Goal: Task Accomplishment & Management: Complete application form

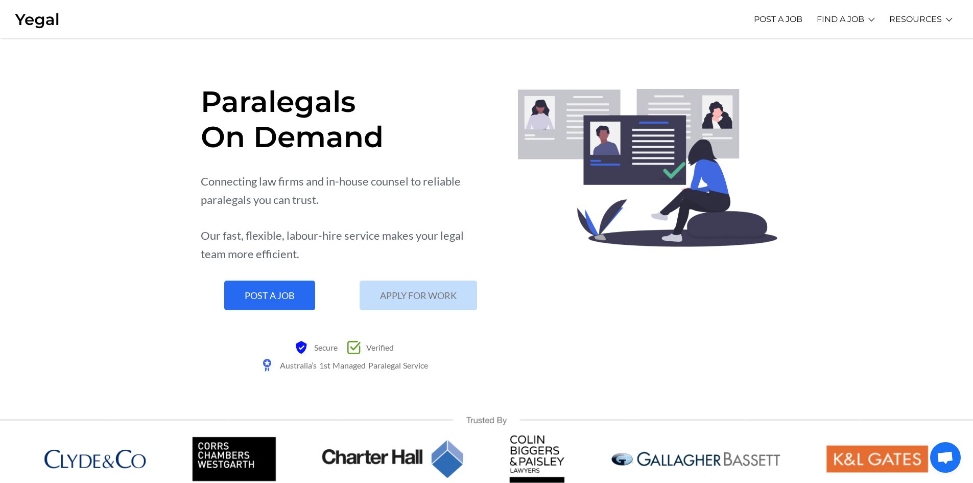
click at [421, 299] on span "APPLY FOR WORK" at bounding box center [418, 295] width 77 height 9
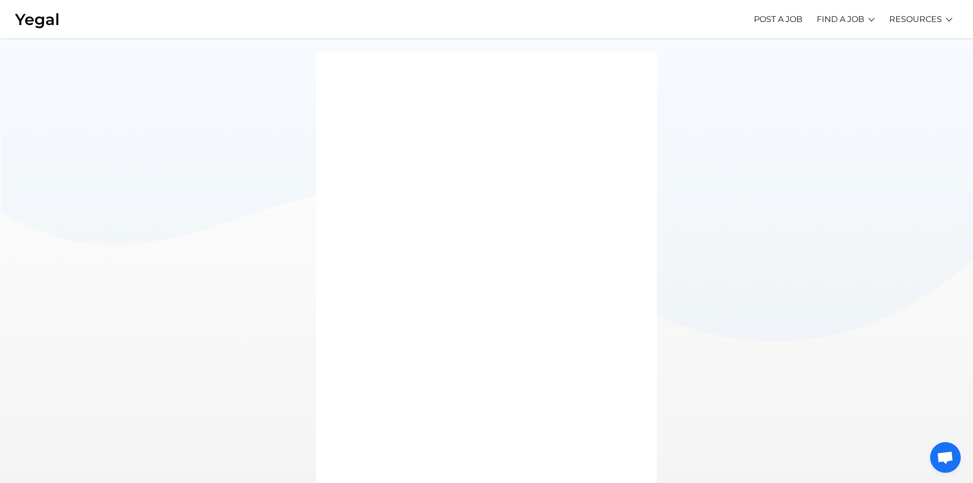
scroll to position [64, 0]
click at [684, 266] on div at bounding box center [486, 242] width 973 height 536
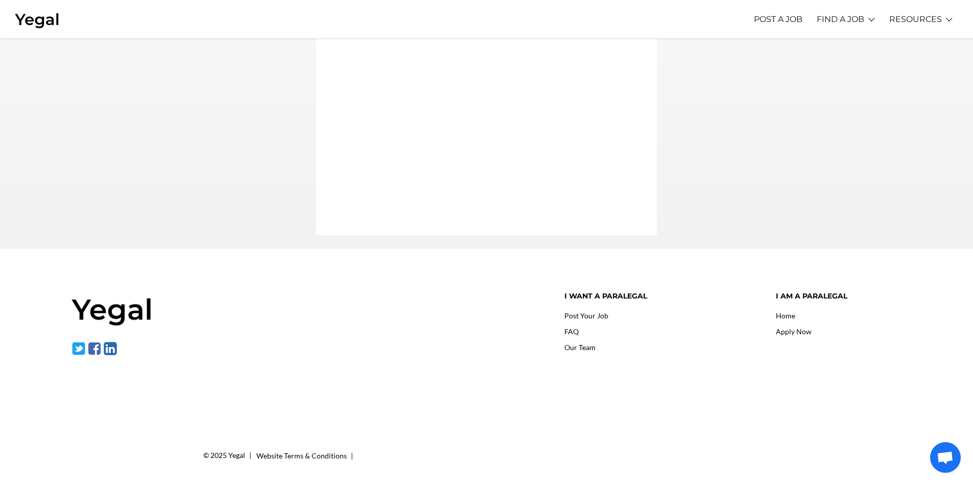
scroll to position [0, 0]
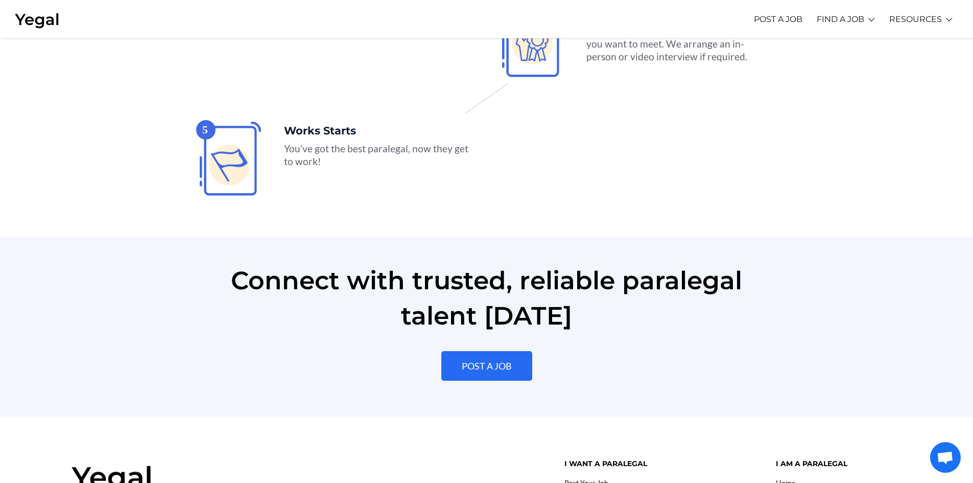
scroll to position [2247, 0]
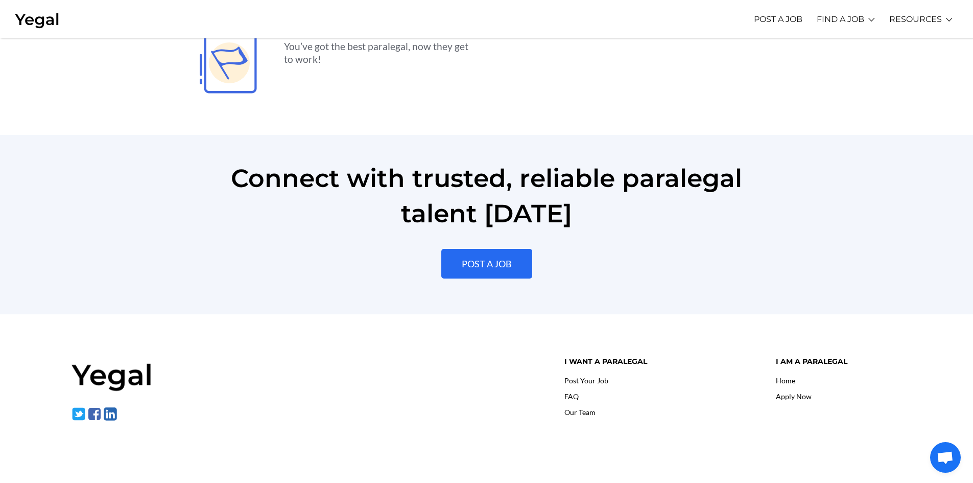
click at [789, 376] on link "Home" at bounding box center [785, 380] width 19 height 9
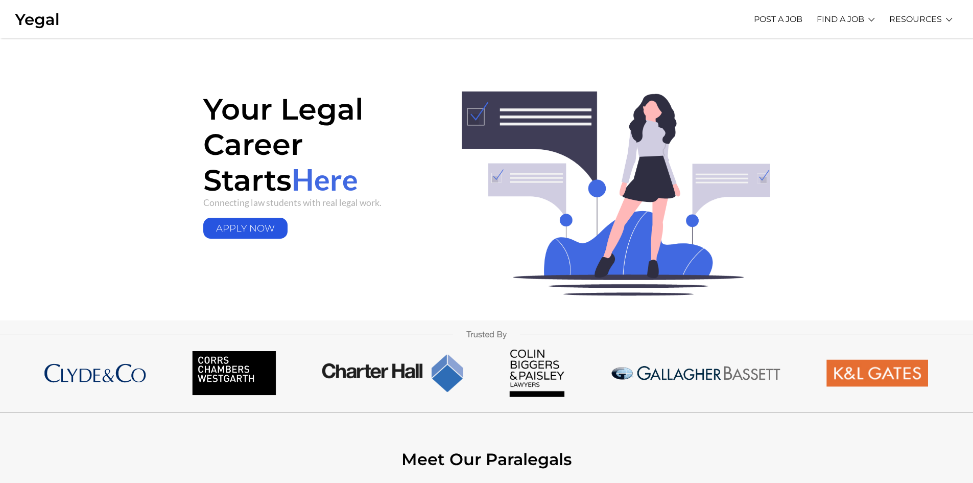
click at [253, 223] on link "APPLY NOW" at bounding box center [245, 228] width 85 height 21
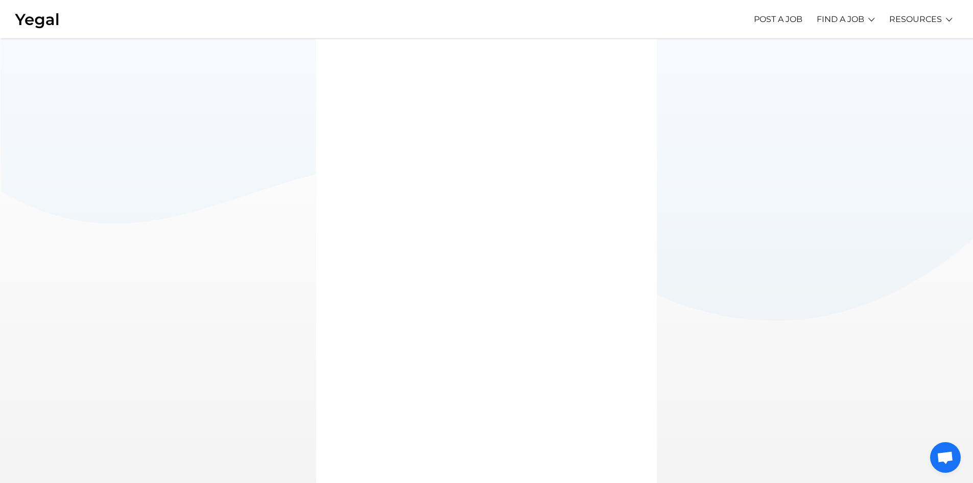
scroll to position [19, 0]
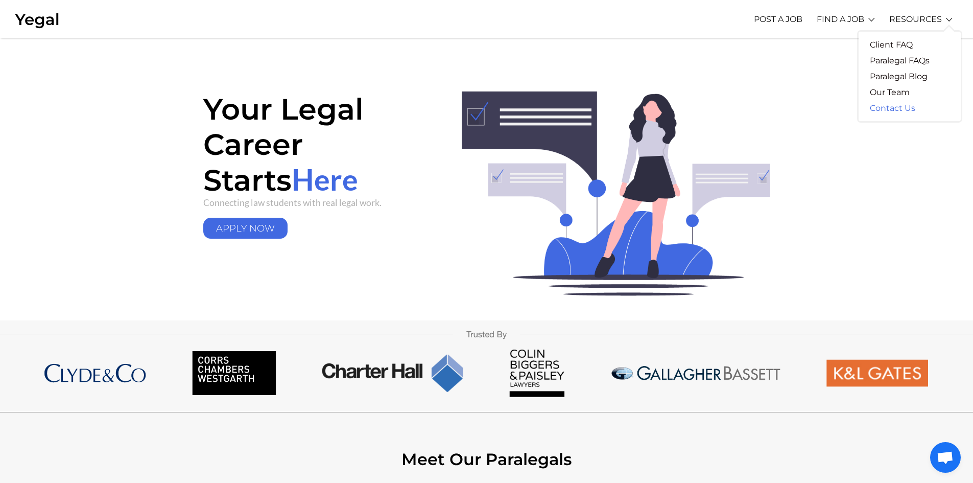
click at [892, 105] on link "Contact Us" at bounding box center [893, 108] width 68 height 16
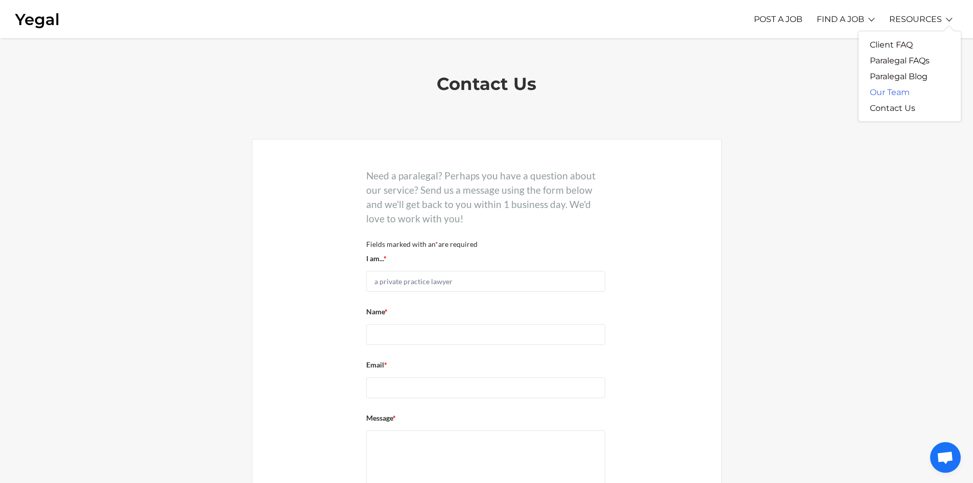
click at [895, 90] on link "Our Team" at bounding box center [890, 92] width 62 height 16
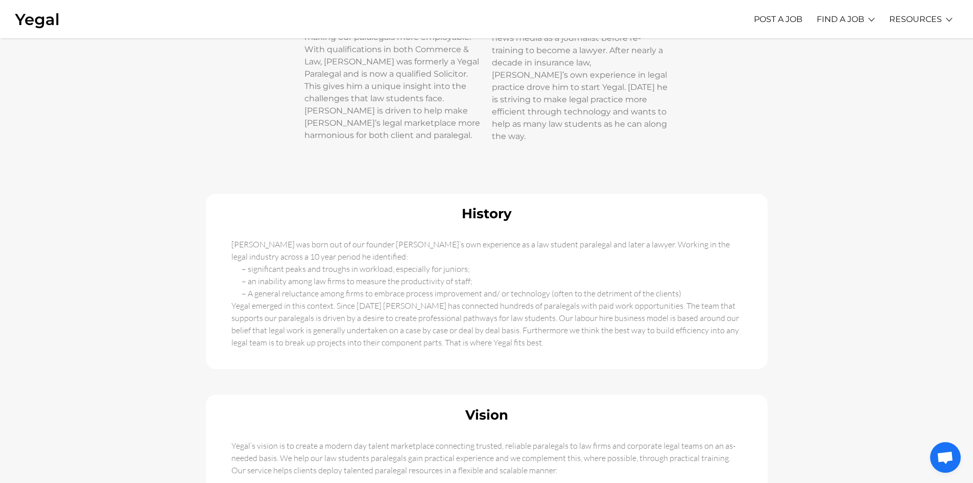
scroll to position [102, 0]
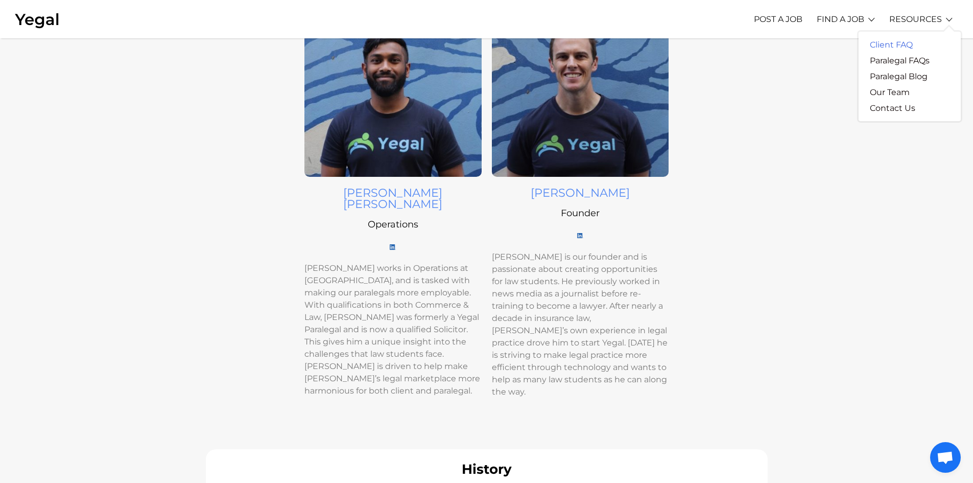
click at [902, 41] on link "Client FAQ" at bounding box center [891, 45] width 65 height 16
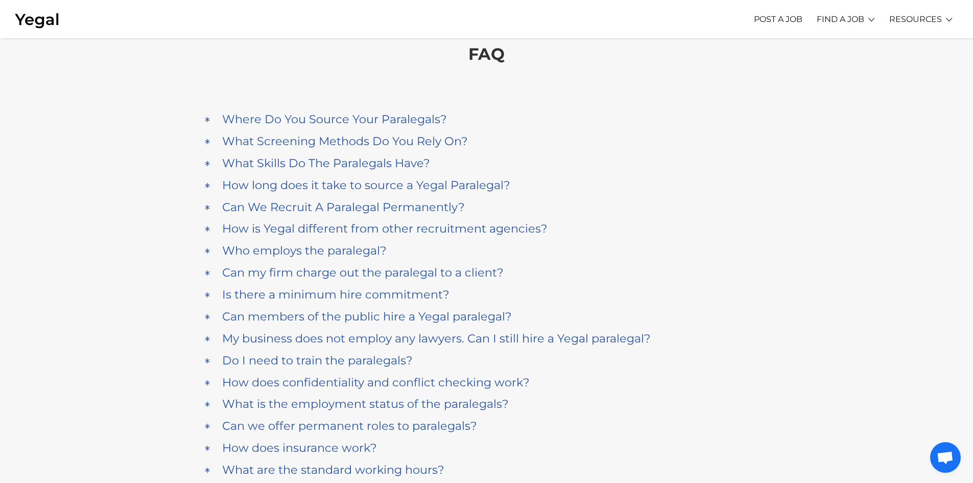
scroll to position [51, 0]
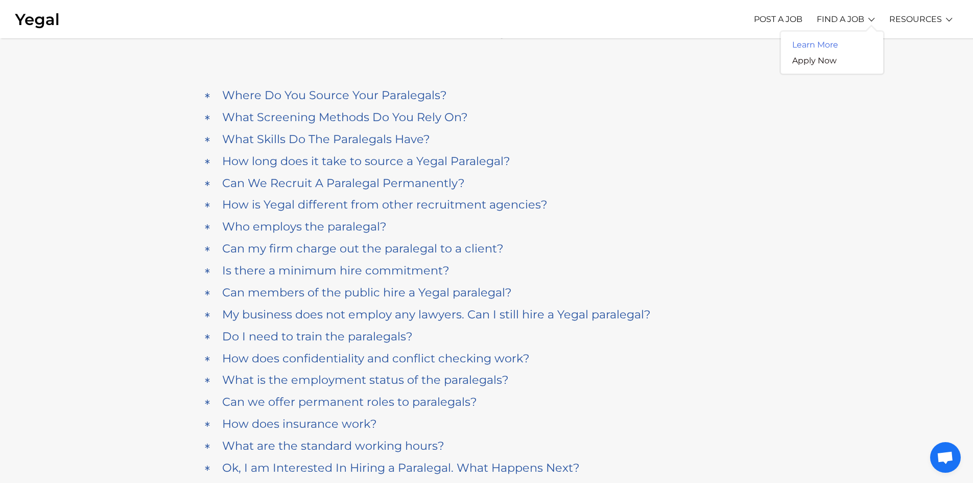
click at [820, 43] on link "Learn More" at bounding box center [815, 45] width 68 height 16
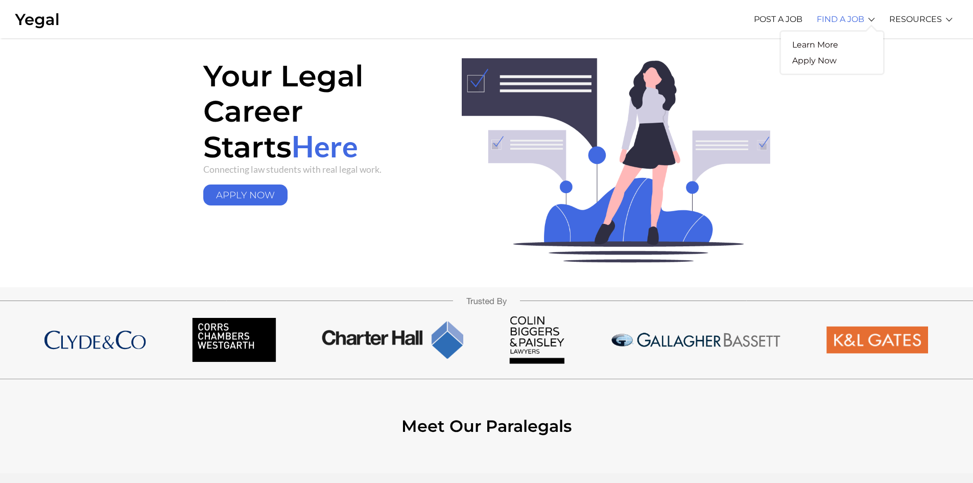
scroll to position [51, 0]
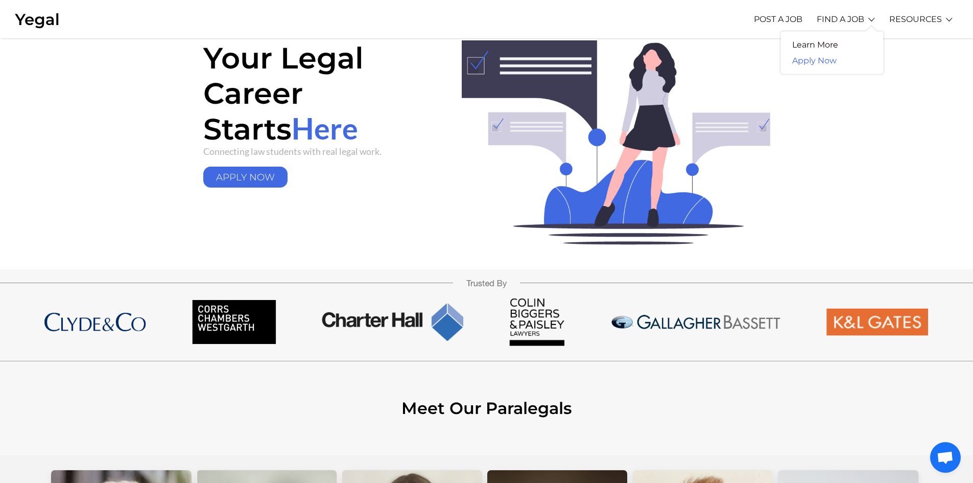
click at [822, 60] on link "Apply Now" at bounding box center [814, 61] width 67 height 16
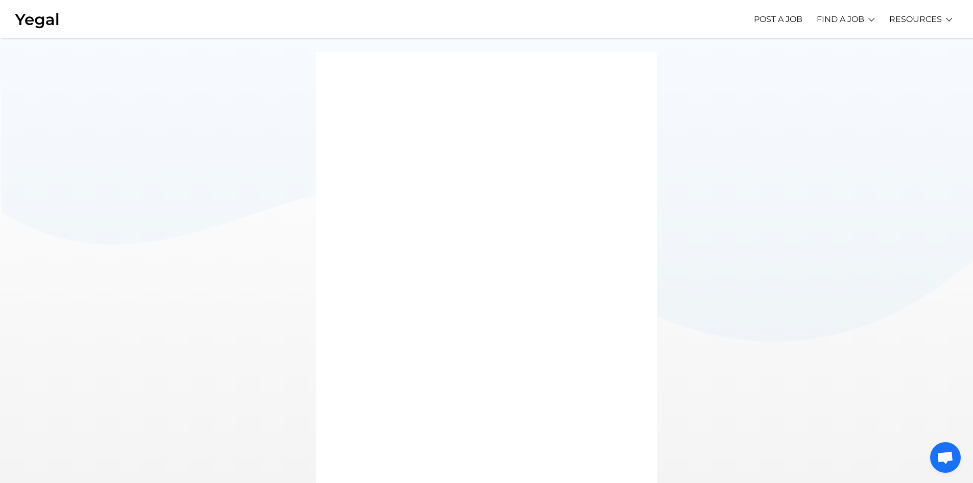
click at [47, 25] on img at bounding box center [37, 19] width 45 height 19
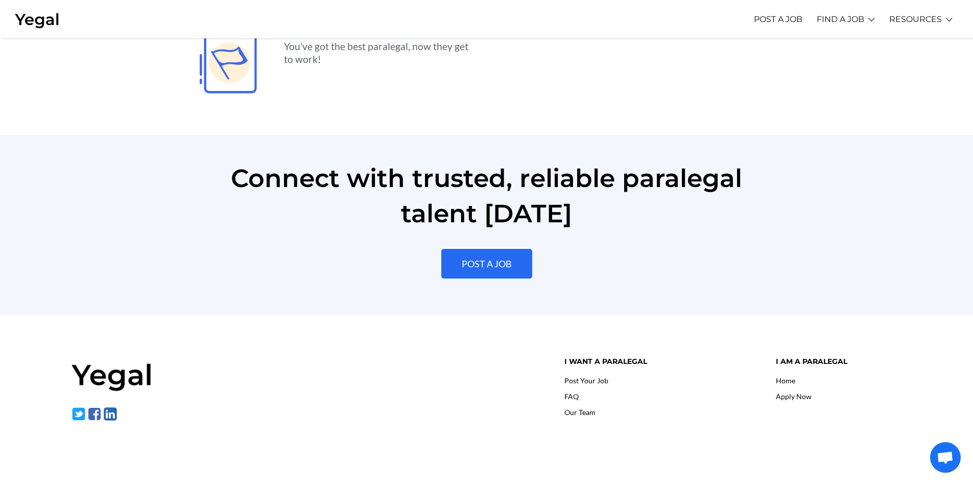
scroll to position [2279, 0]
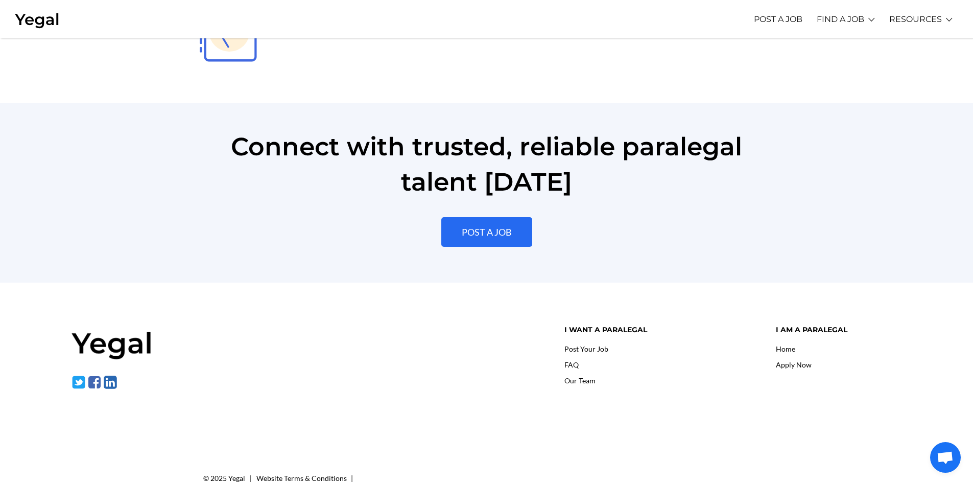
click at [802, 360] on link "Apply Now" at bounding box center [794, 364] width 36 height 9
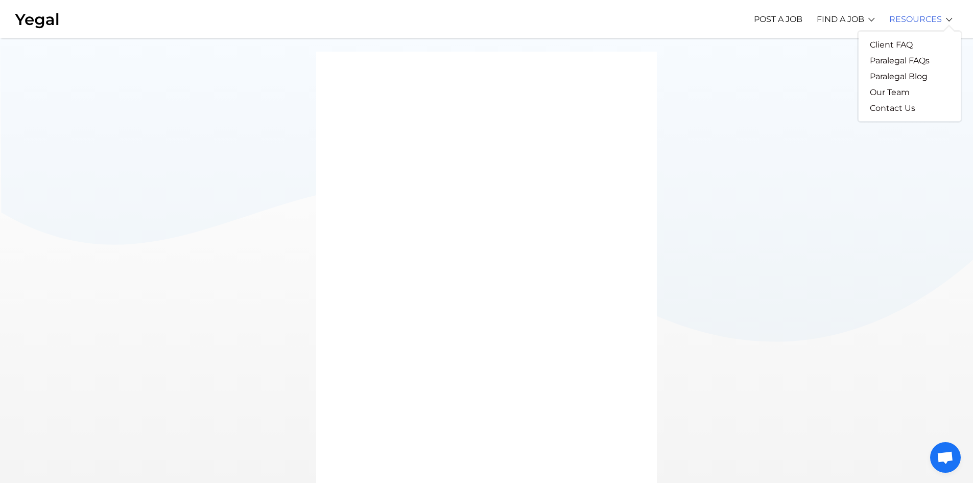
click at [905, 23] on link "RESOURCES" at bounding box center [915, 19] width 53 height 28
click at [880, 109] on link "Contact Us" at bounding box center [893, 108] width 68 height 16
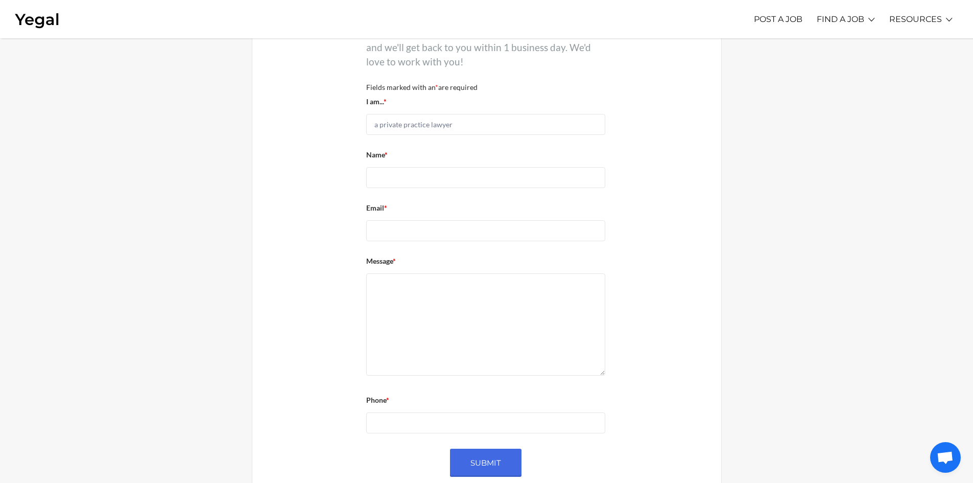
scroll to position [153, 0]
click at [436, 121] on select "a private practice lawyer an in-house counsel a HR manager other" at bounding box center [486, 127] width 240 height 21
click at [45, 19] on img at bounding box center [37, 19] width 45 height 19
